Goal: Navigation & Orientation: Find specific page/section

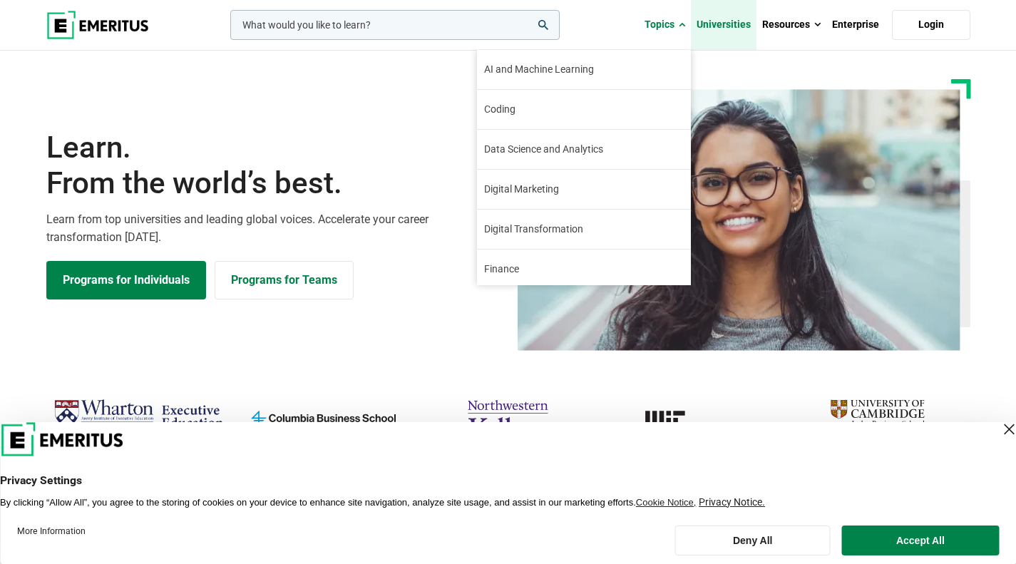
click at [734, 16] on link "Universities" at bounding box center [724, 25] width 66 height 50
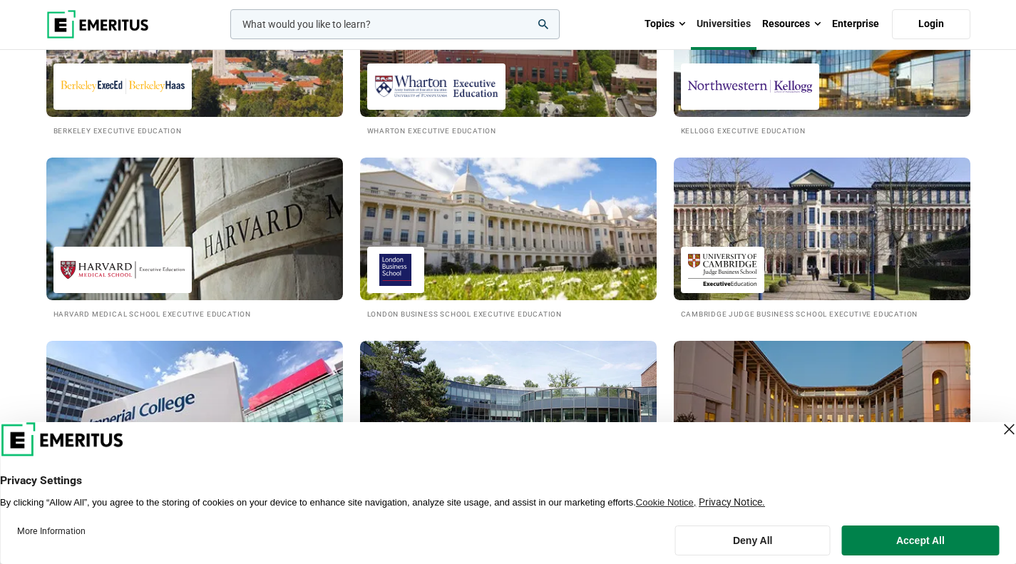
scroll to position [516, 0]
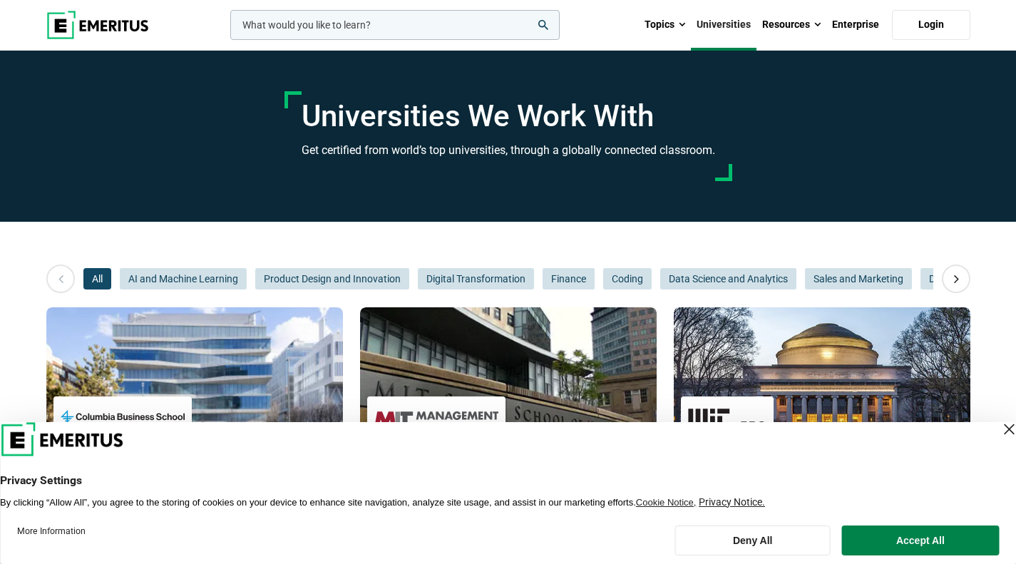
click at [90, 29] on img at bounding box center [97, 25] width 103 height 29
